Goal: Task Accomplishment & Management: Manage account settings

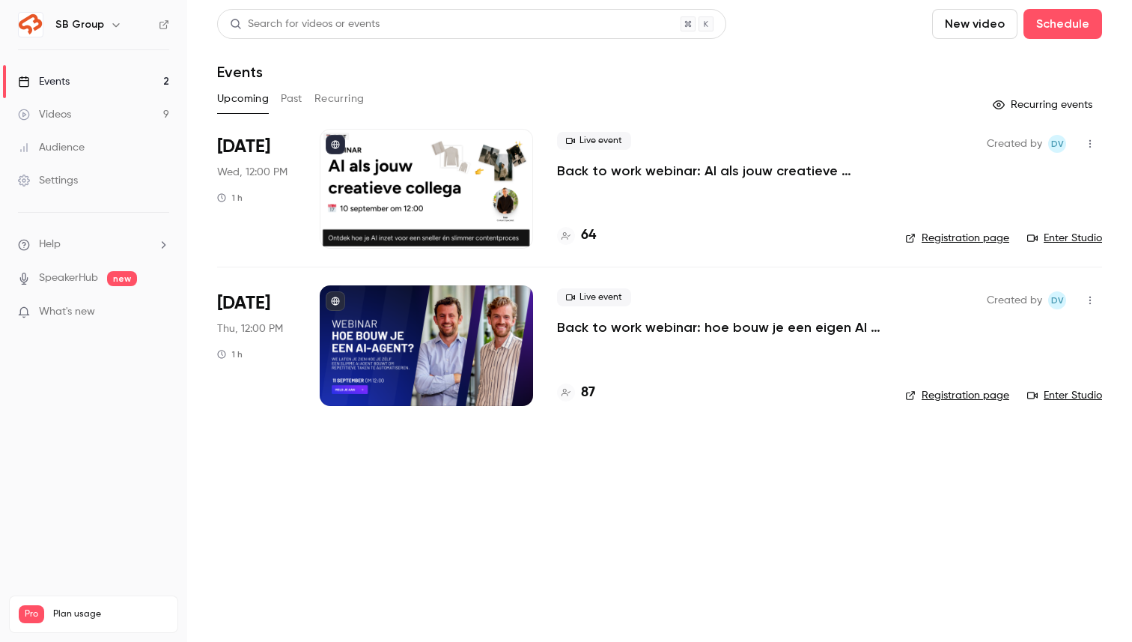
click at [614, 332] on p "Back to work webinar: hoe bouw je een eigen AI agent?" at bounding box center [719, 327] width 324 height 18
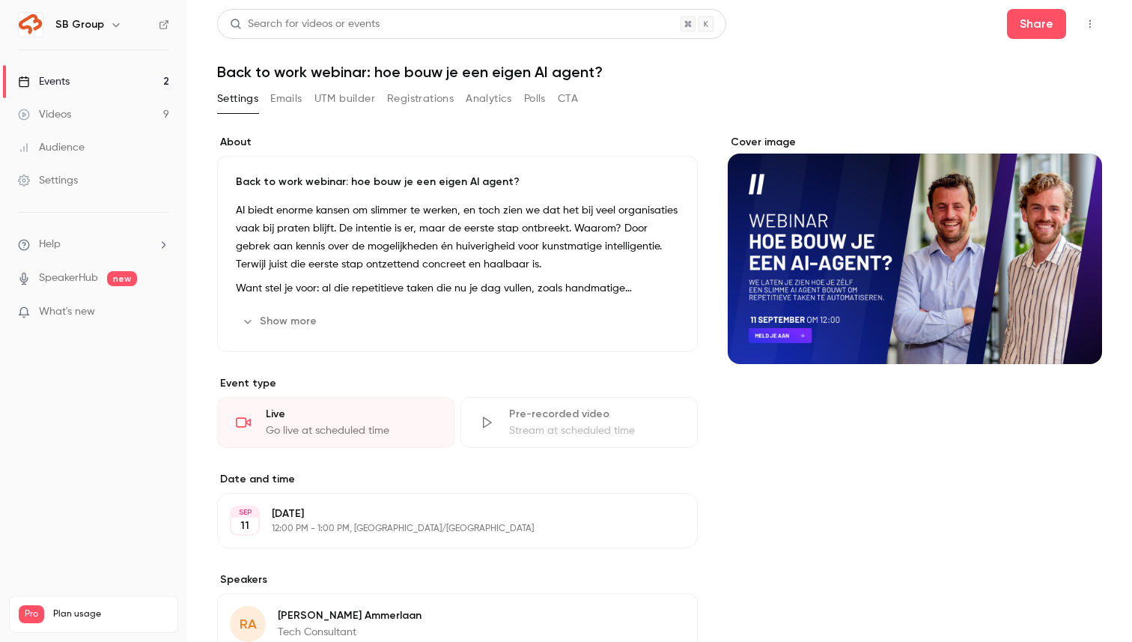
click at [438, 104] on button "Registrations" at bounding box center [420, 99] width 67 height 24
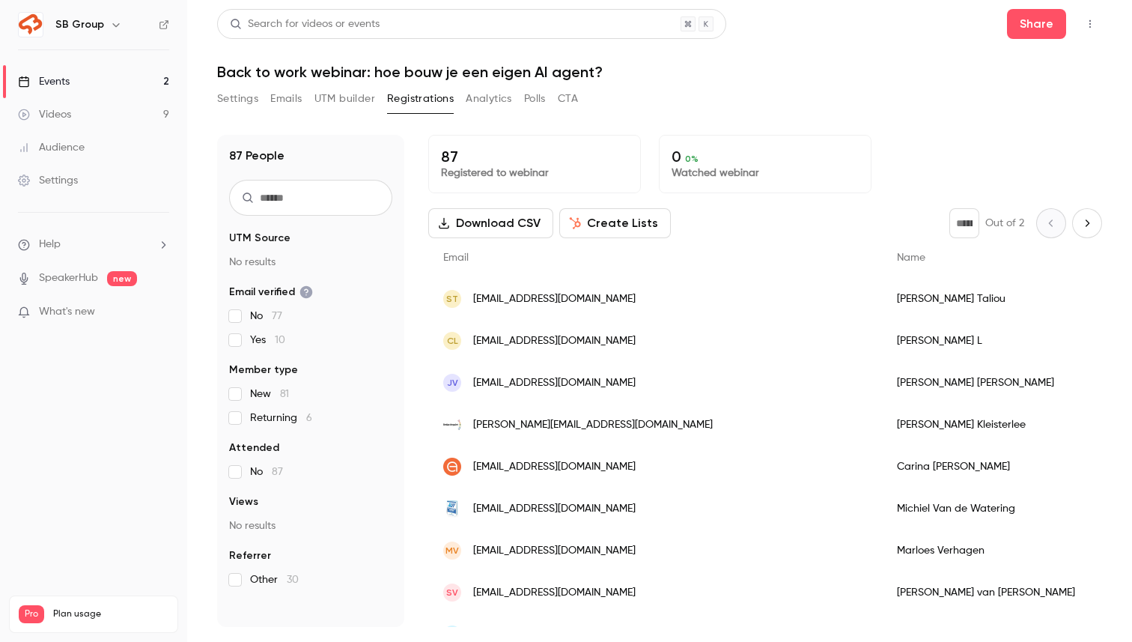
click at [86, 30] on h6 "SB Group" at bounding box center [79, 24] width 49 height 15
click at [110, 25] on icon "button" at bounding box center [116, 25] width 12 height 12
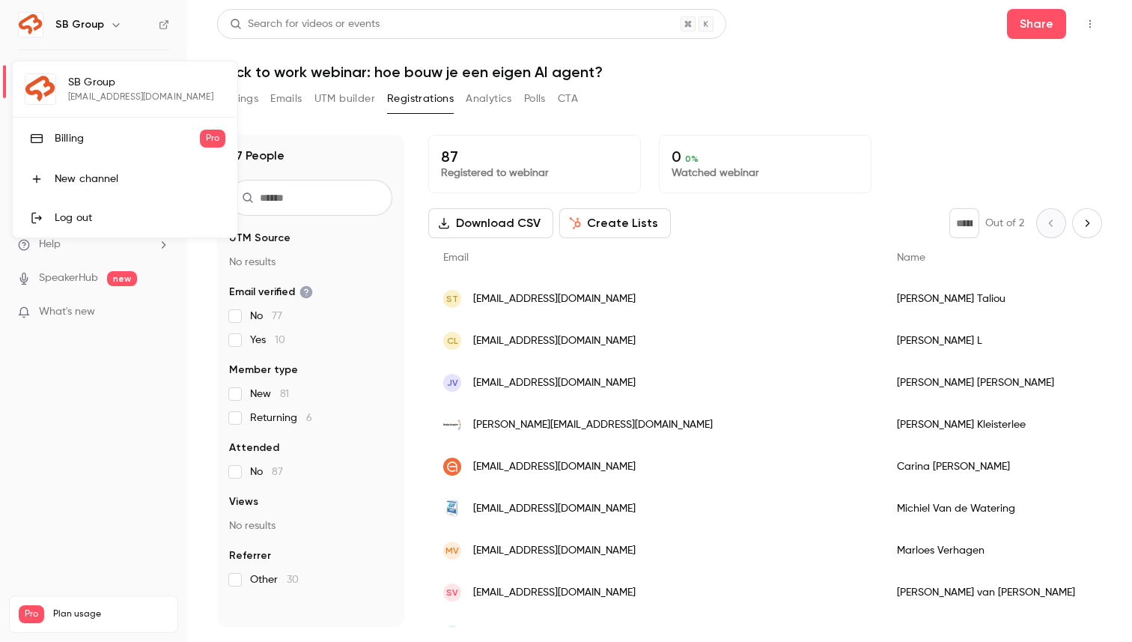
click at [76, 143] on div "Billing" at bounding box center [127, 138] width 145 height 15
